Goal: Check status: Check status

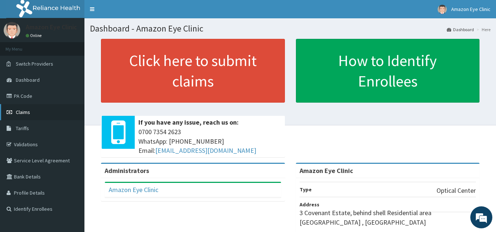
click at [30, 112] on span "Claims" at bounding box center [23, 112] width 14 height 7
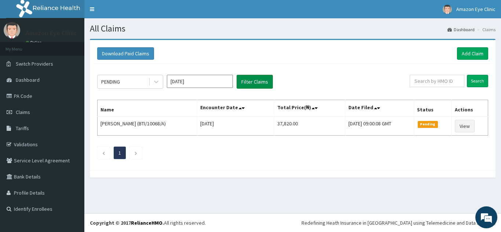
click at [252, 81] on button "Filter Claims" at bounding box center [255, 82] width 36 height 14
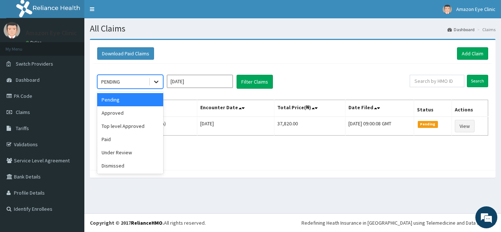
click at [157, 81] on icon at bounding box center [156, 81] width 7 height 7
click at [122, 138] on div "Paid" at bounding box center [130, 139] width 66 height 13
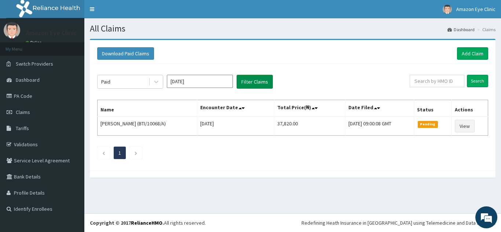
click at [249, 80] on button "Filter Claims" at bounding box center [255, 82] width 36 height 14
